Goal: Information Seeking & Learning: Find specific fact

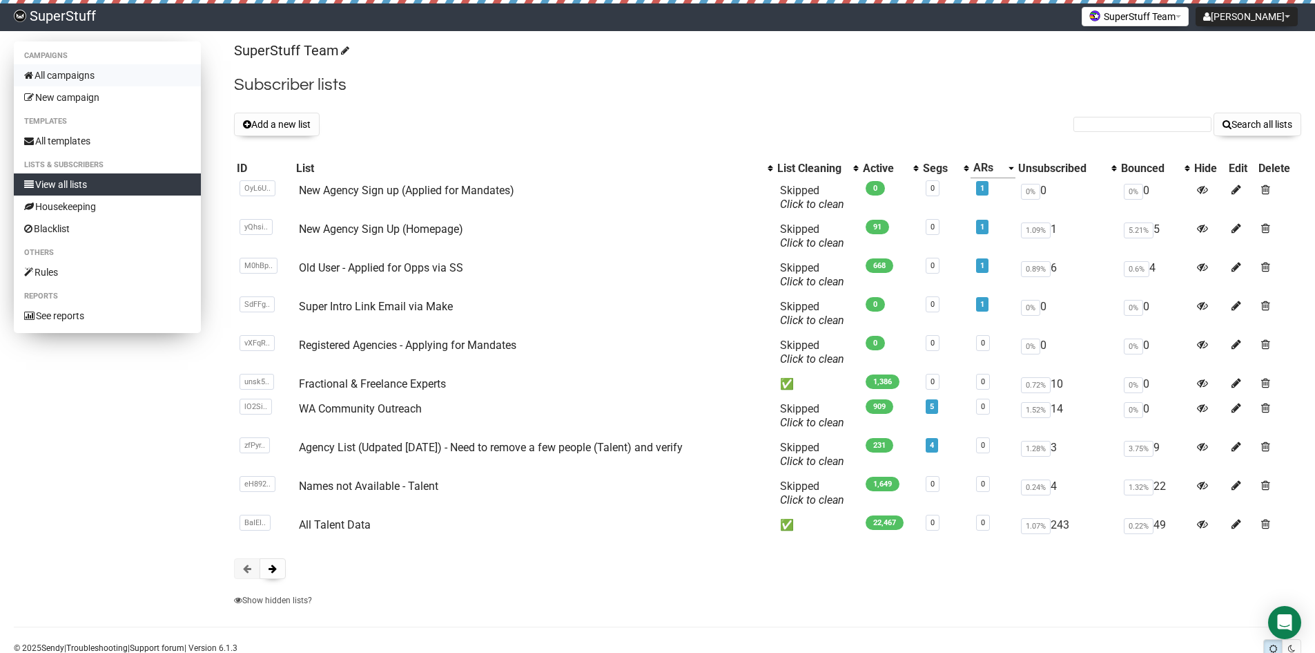
click at [61, 75] on link "All campaigns" at bounding box center [107, 75] width 187 height 22
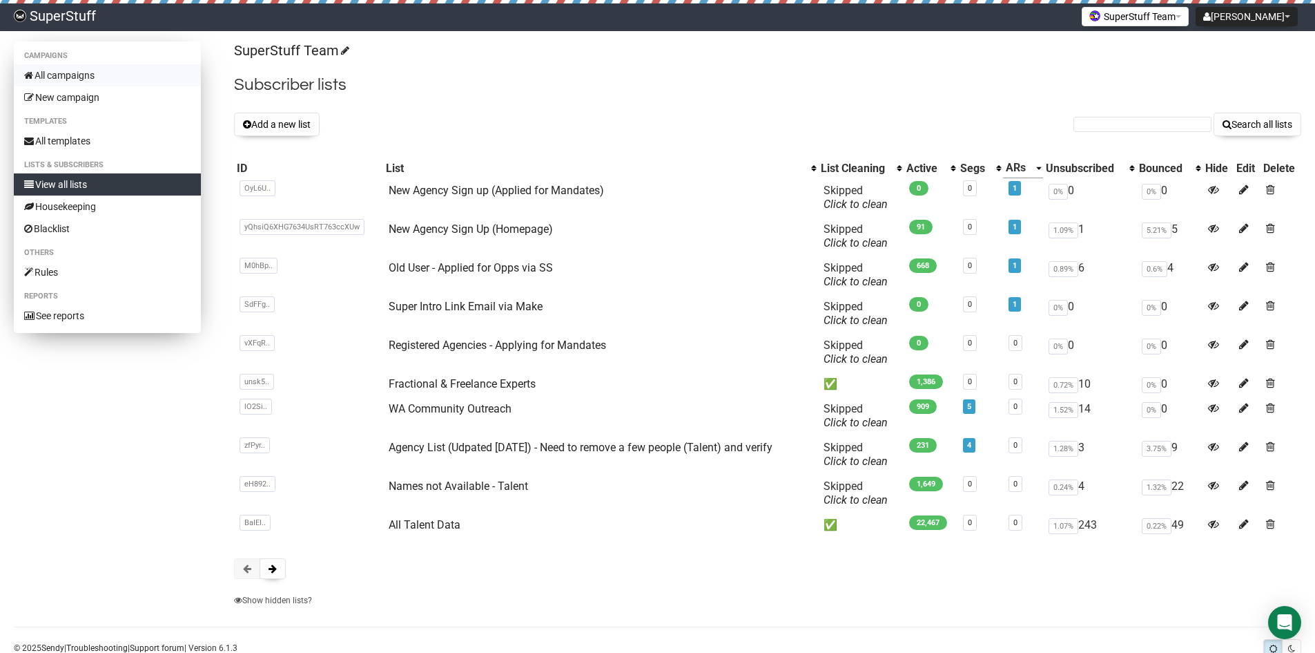
click at [103, 68] on link "All campaigns" at bounding box center [107, 75] width 187 height 22
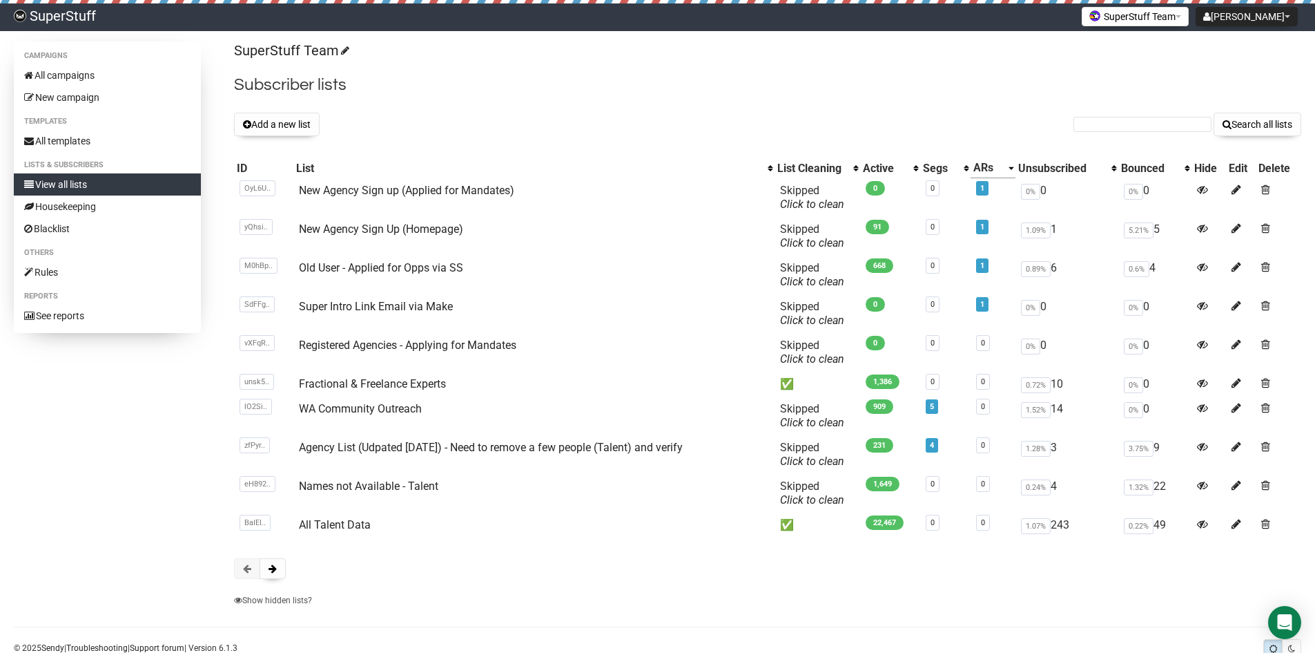
click at [276, 582] on div "SuperStuff Team Subscriber lists Add a new list Search all lists List name Sing…" at bounding box center [768, 327] width 1068 height 572
click at [276, 566] on span at bounding box center [273, 568] width 8 height 10
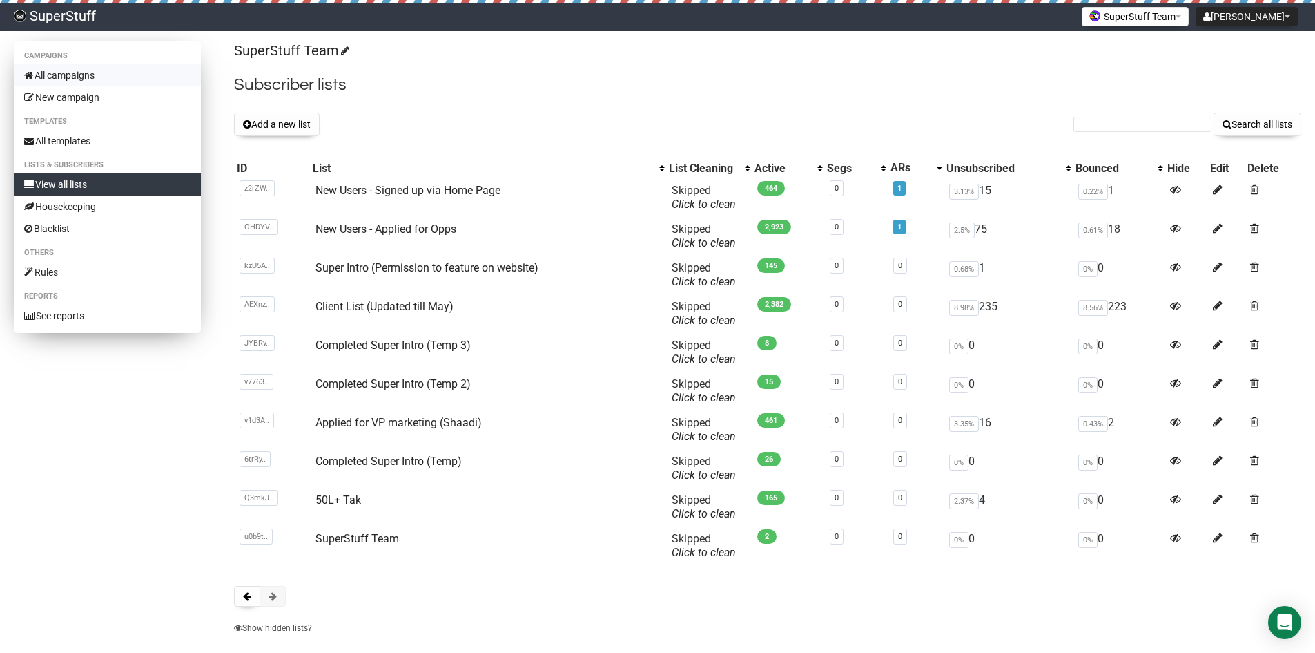
click at [82, 68] on link "All campaigns" at bounding box center [107, 75] width 187 height 22
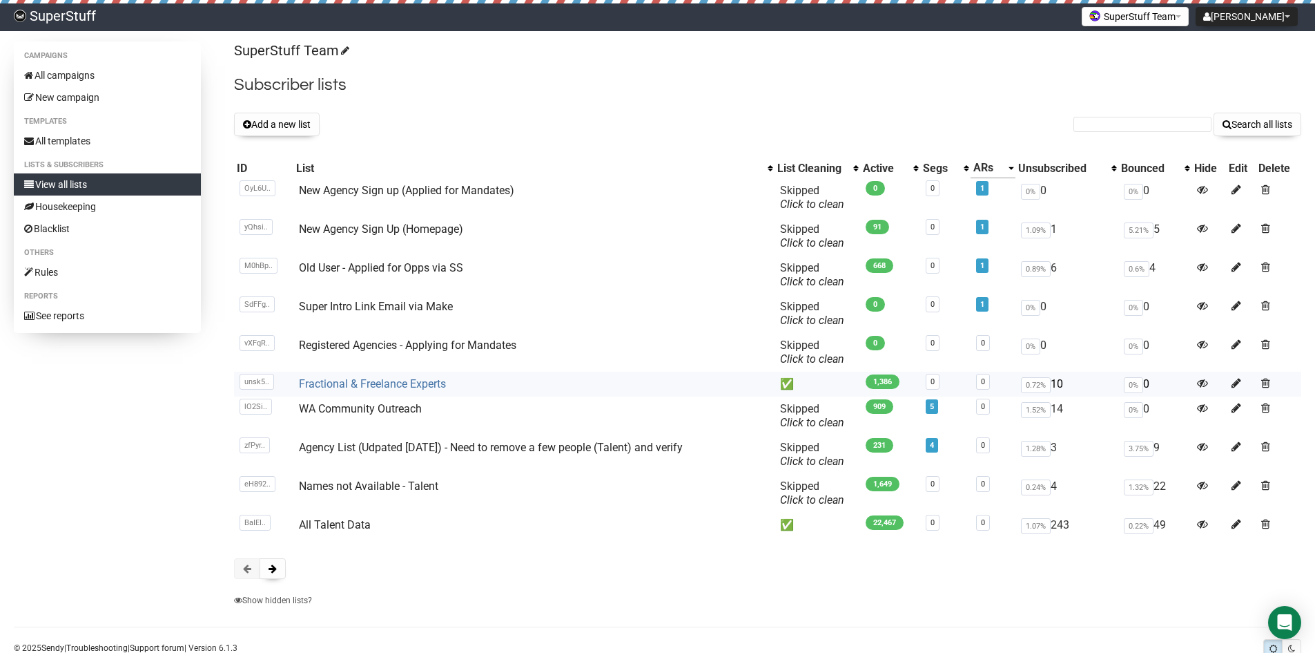
click at [408, 377] on link "Fractional & Freelance Experts" at bounding box center [372, 383] width 147 height 13
click at [84, 68] on link "All campaigns" at bounding box center [107, 75] width 187 height 22
click at [82, 75] on link "All campaigns" at bounding box center [107, 75] width 187 height 22
click at [390, 485] on link "Names not Available - Talent" at bounding box center [368, 485] width 139 height 13
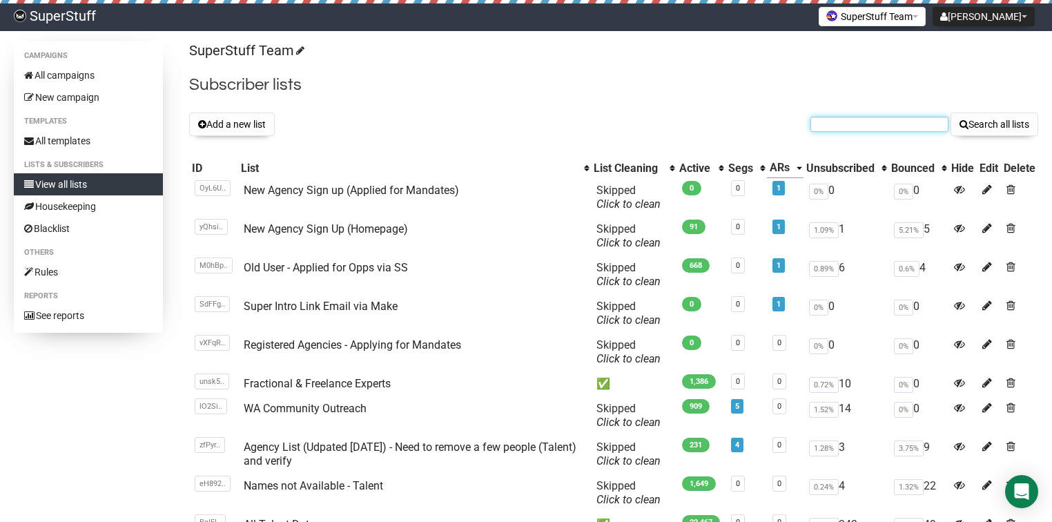
click at [889, 128] on input "text" at bounding box center [880, 124] width 138 height 15
paste input "gokulnayak22297@gmail.com"
type input "gokulnayak22297@gmail.com"
click at [951, 113] on button "Search all lists" at bounding box center [995, 124] width 88 height 23
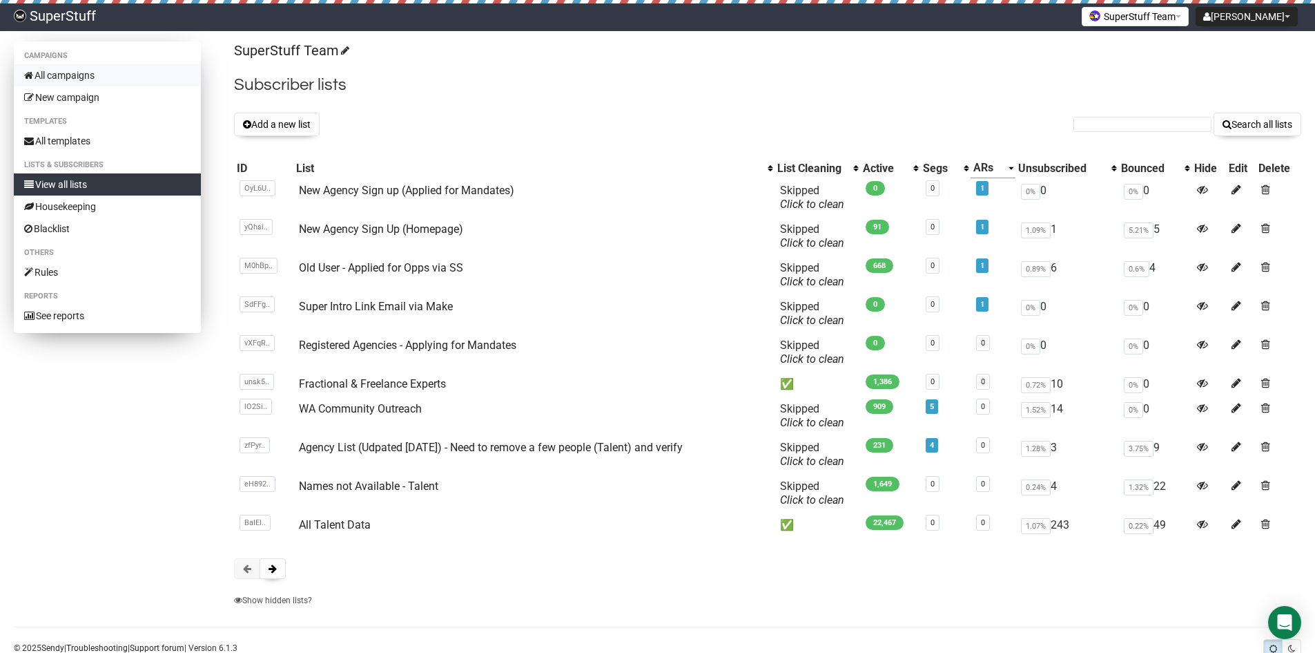
click at [102, 75] on link "All campaigns" at bounding box center [107, 75] width 187 height 22
type input "[EMAIL_ADDRESS][DOMAIN_NAME]"
click at [1214, 113] on button "Search all lists" at bounding box center [1258, 124] width 88 height 23
